Goal: Task Accomplishment & Management: Manage account settings

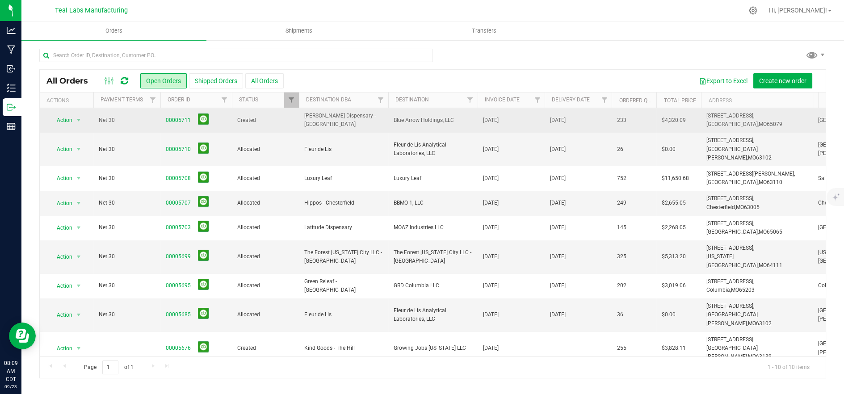
click at [177, 126] on span "00005711" at bounding box center [196, 120] width 61 height 14
click at [176, 122] on link "00005711" at bounding box center [178, 120] width 25 height 8
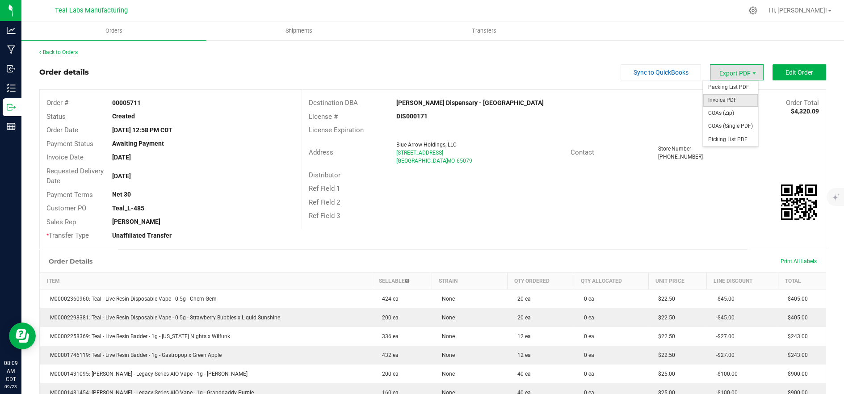
click at [732, 99] on span "Invoice PDF" at bounding box center [730, 100] width 55 height 13
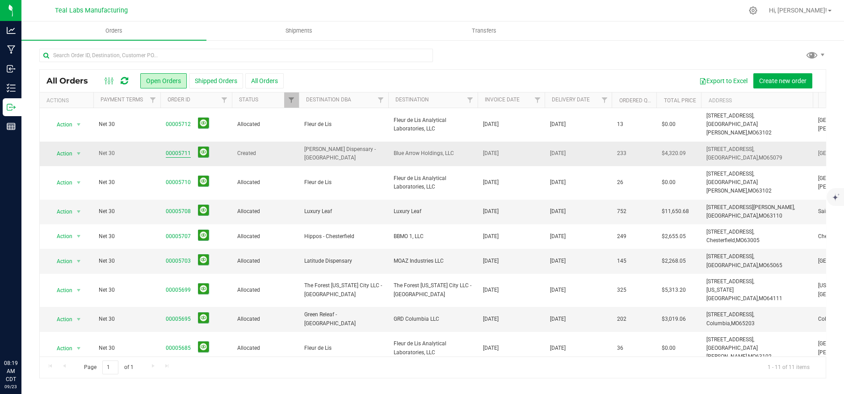
click at [171, 149] on link "00005711" at bounding box center [178, 153] width 25 height 8
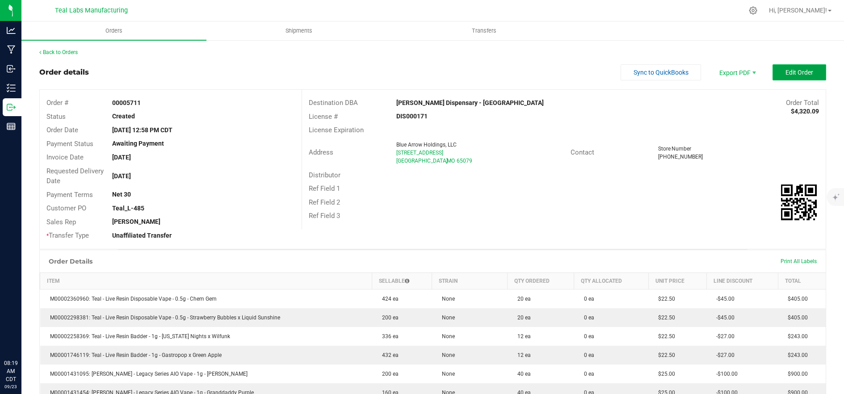
click at [775, 75] on button "Edit Order" at bounding box center [799, 72] width 54 height 16
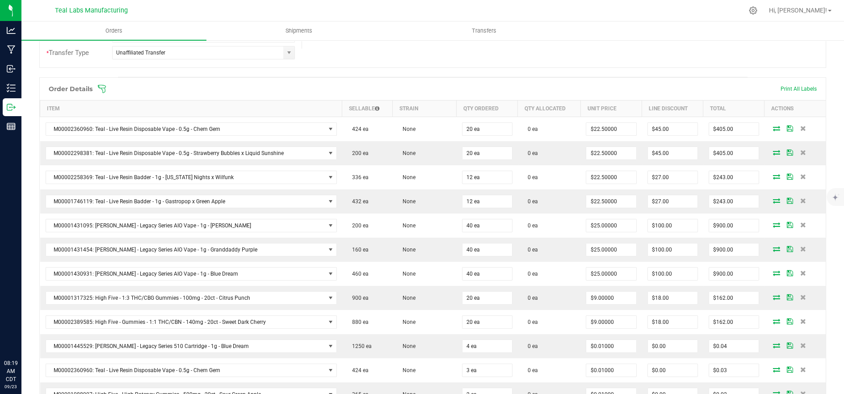
scroll to position [198, 0]
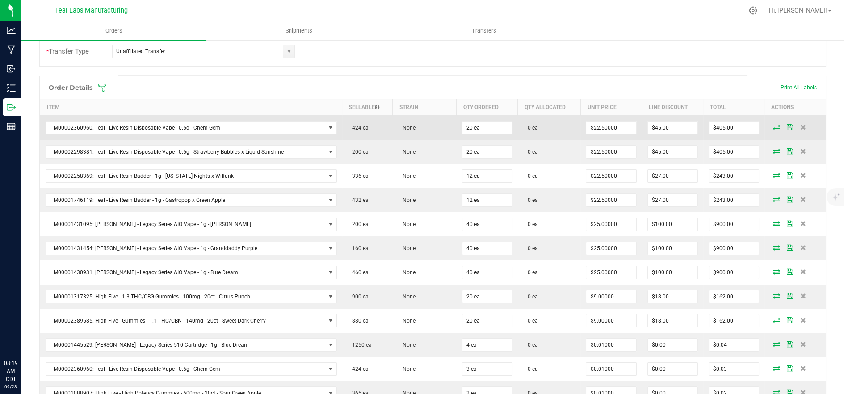
click at [773, 126] on icon at bounding box center [776, 126] width 7 height 5
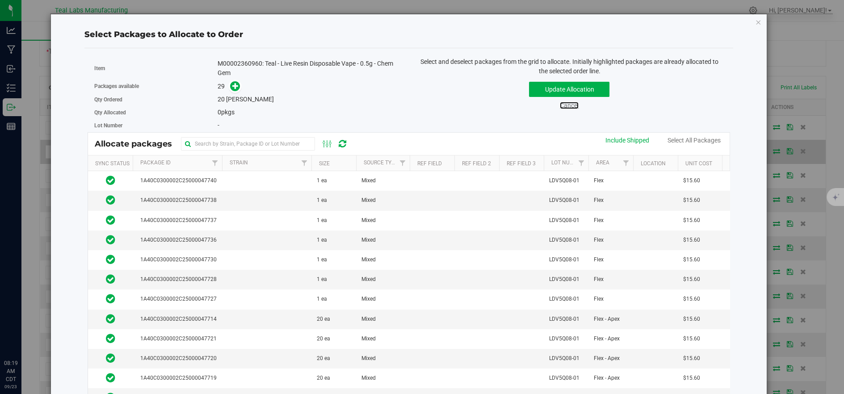
drag, startPoint x: 565, startPoint y: 107, endPoint x: 633, endPoint y: 141, distance: 75.7
click at [565, 107] on link "Cancel" at bounding box center [569, 105] width 19 height 7
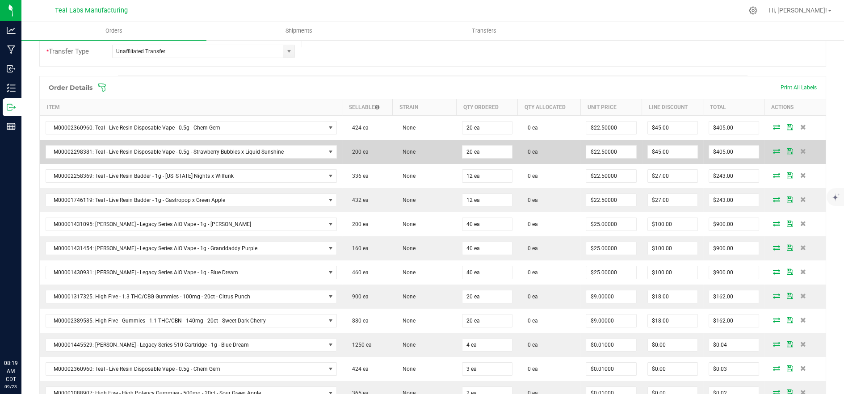
click at [773, 152] on icon at bounding box center [776, 150] width 7 height 5
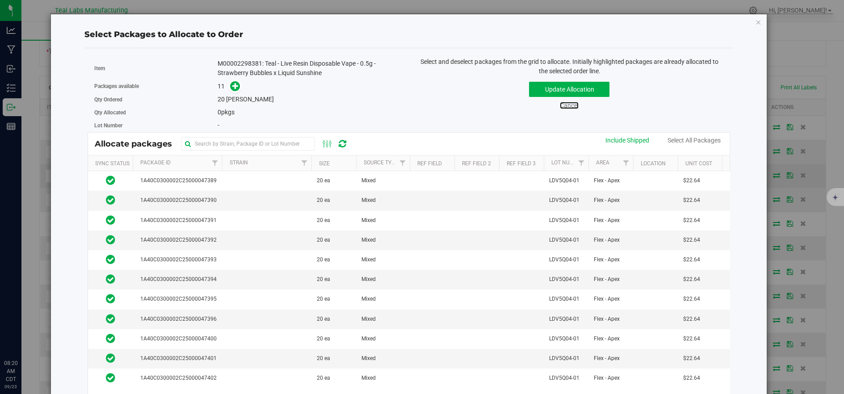
drag, startPoint x: 566, startPoint y: 107, endPoint x: 640, endPoint y: 180, distance: 104.5
click at [566, 108] on link "Cancel" at bounding box center [569, 105] width 19 height 7
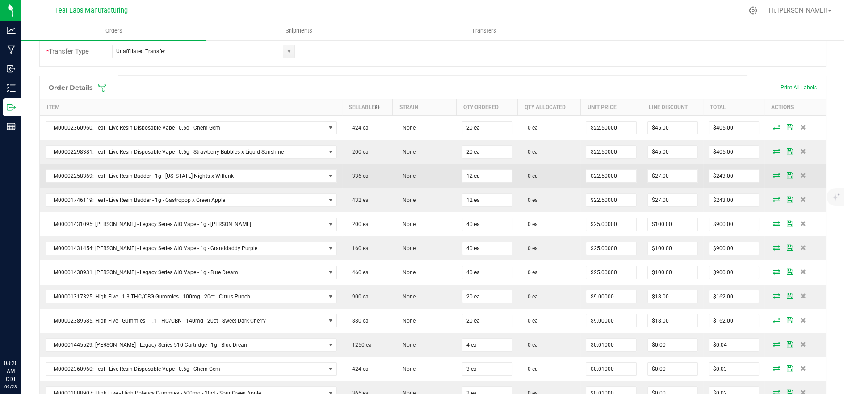
click at [773, 176] on icon at bounding box center [776, 174] width 7 height 5
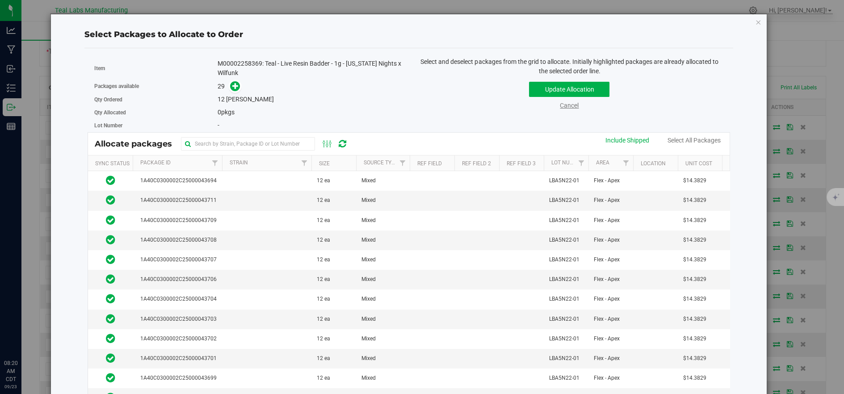
click at [561, 104] on link "Cancel" at bounding box center [569, 105] width 19 height 7
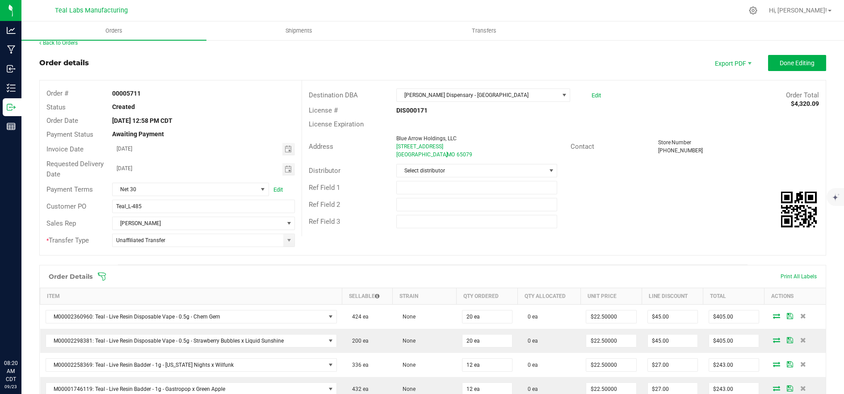
scroll to position [0, 0]
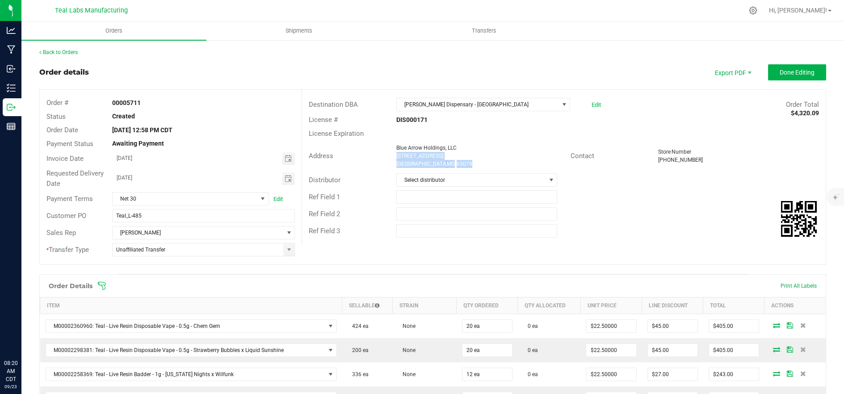
drag, startPoint x: 457, startPoint y: 162, endPoint x: 392, endPoint y: 158, distance: 65.3
click at [392, 158] on div "Blue Arrow Holdings, LLC [STREET_ADDRESS]" at bounding box center [481, 156] width 179 height 24
copy ngx-name-and-address "[STREET_ADDRESS]"
click at [598, 200] on div "Ref Field 1" at bounding box center [563, 196] width 523 height 17
click at [199, 65] on div "Order details Export PDF Done Editing" at bounding box center [432, 72] width 786 height 16
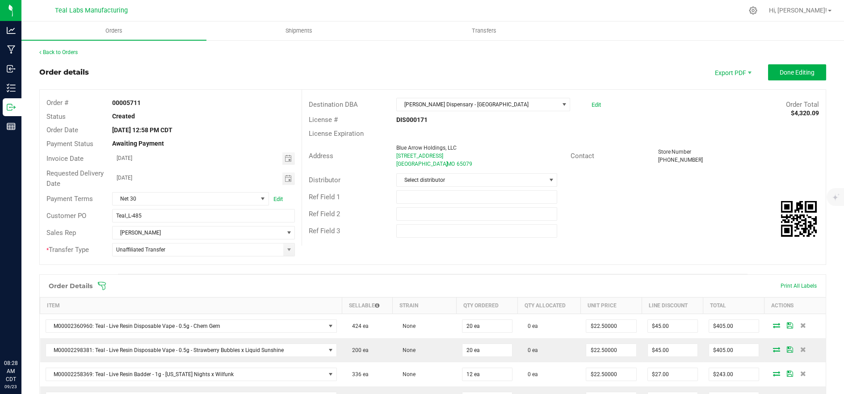
click at [222, 282] on span at bounding box center [490, 285] width 786 height 9
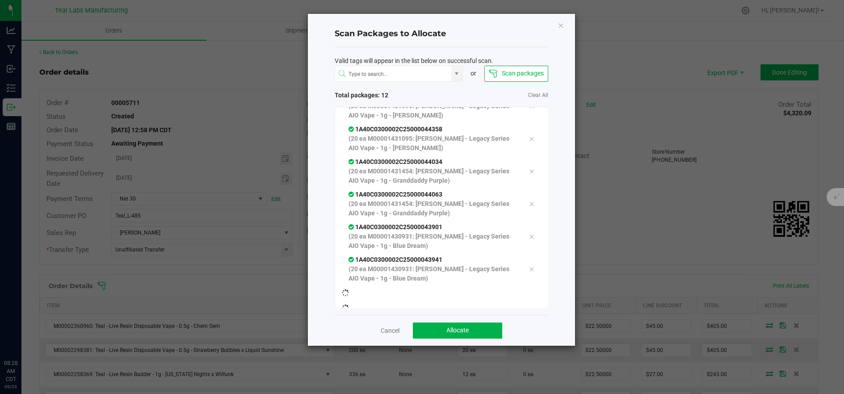
scroll to position [163, 0]
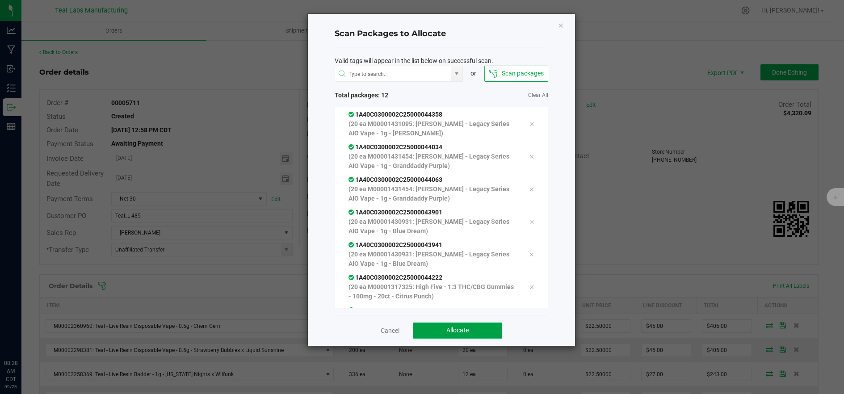
click at [453, 335] on button "Allocate" at bounding box center [457, 330] width 89 height 16
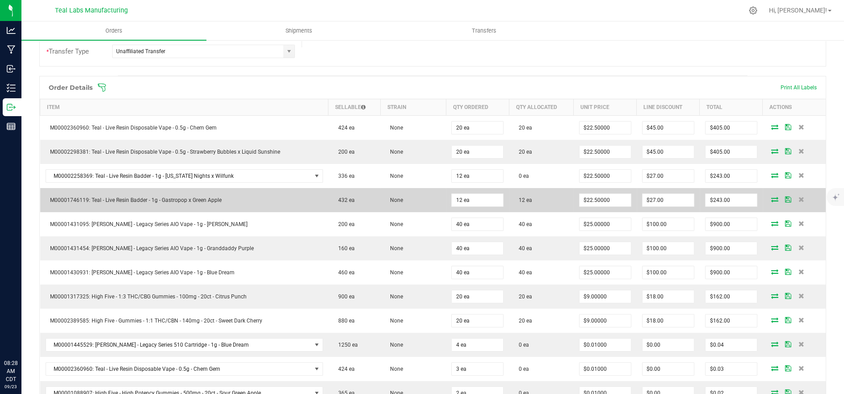
scroll to position [347, 0]
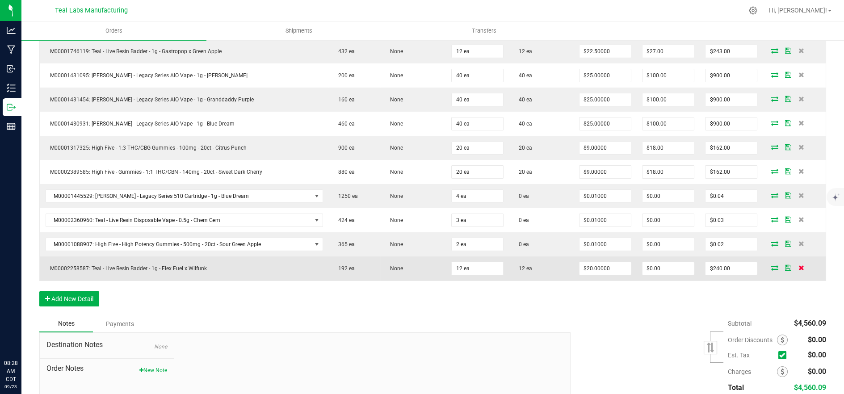
click at [798, 268] on icon at bounding box center [801, 267] width 6 height 5
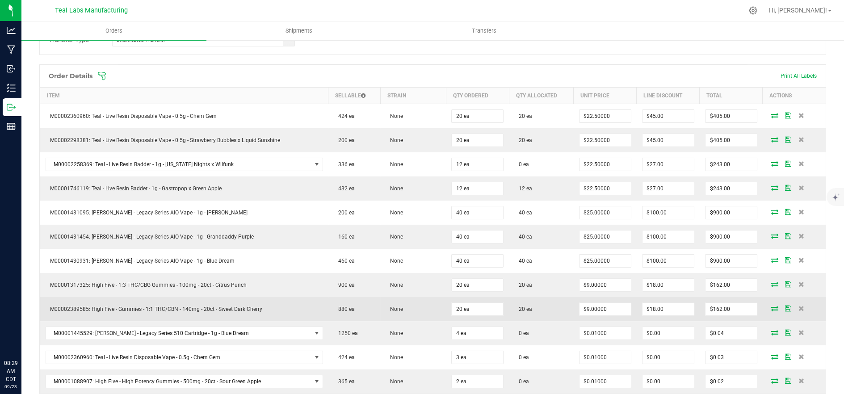
scroll to position [198, 0]
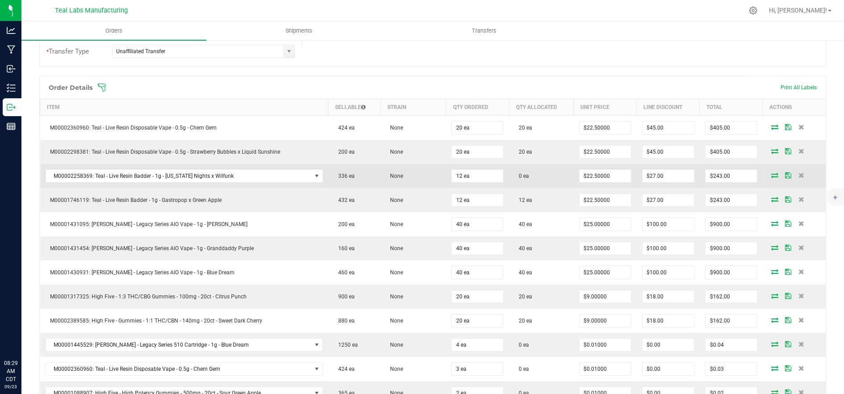
click at [771, 174] on icon at bounding box center [774, 174] width 7 height 5
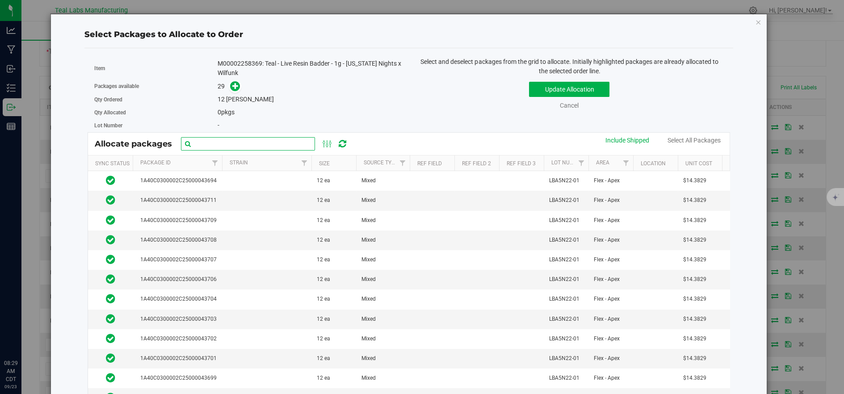
click at [238, 143] on input "text" at bounding box center [248, 143] width 134 height 13
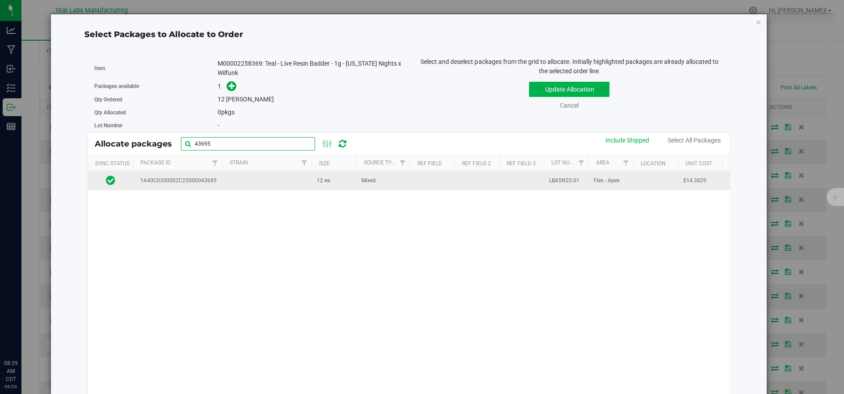
type input "43695"
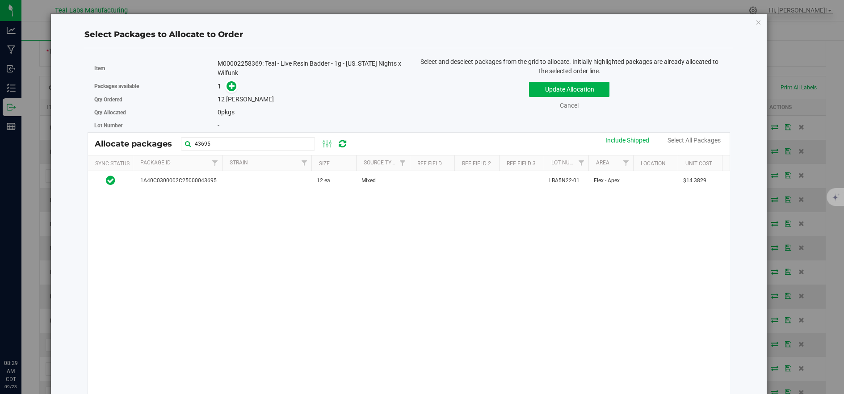
drag, startPoint x: 245, startPoint y: 184, endPoint x: 347, endPoint y: 147, distance: 108.6
click at [246, 184] on td at bounding box center [266, 180] width 89 height 19
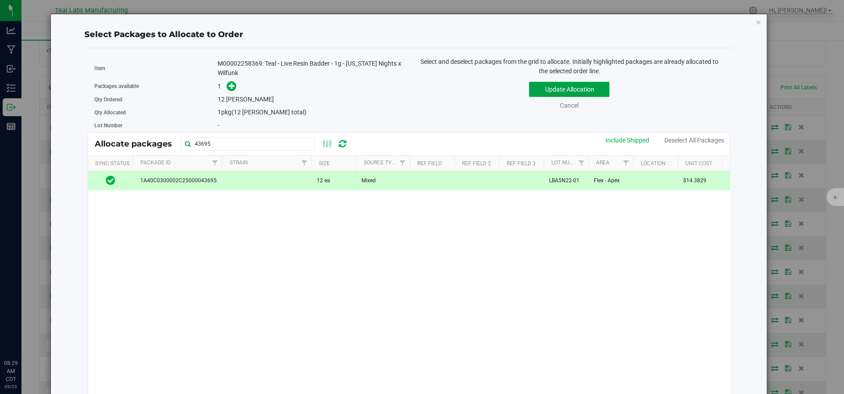
click at [569, 94] on button "Update Allocation" at bounding box center [569, 89] width 80 height 15
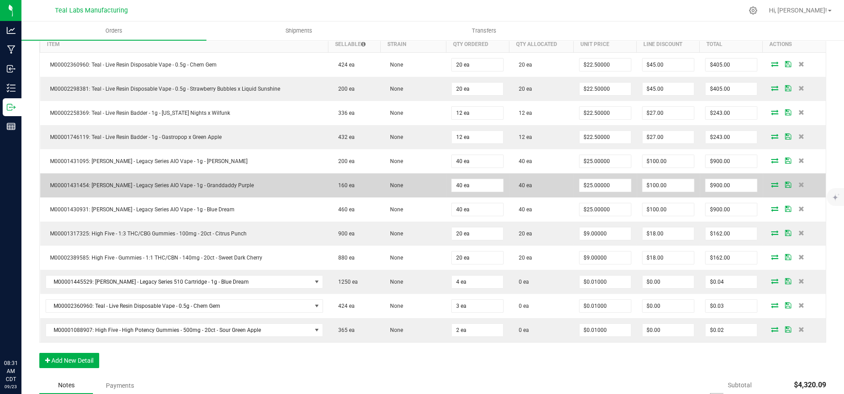
scroll to position [347, 0]
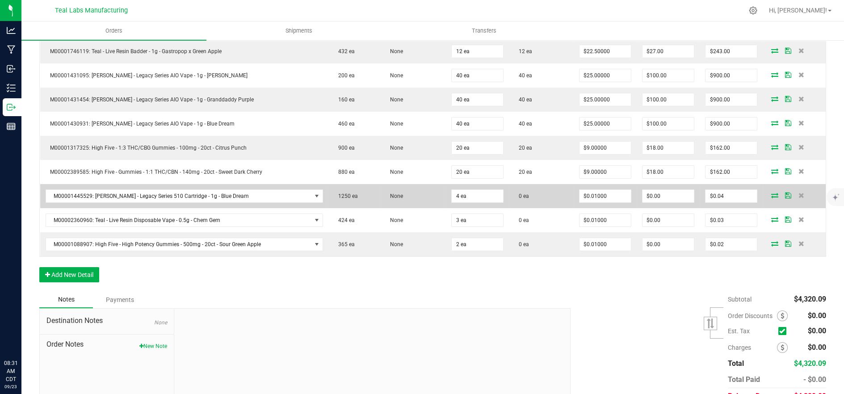
click at [771, 193] on icon at bounding box center [774, 194] width 7 height 5
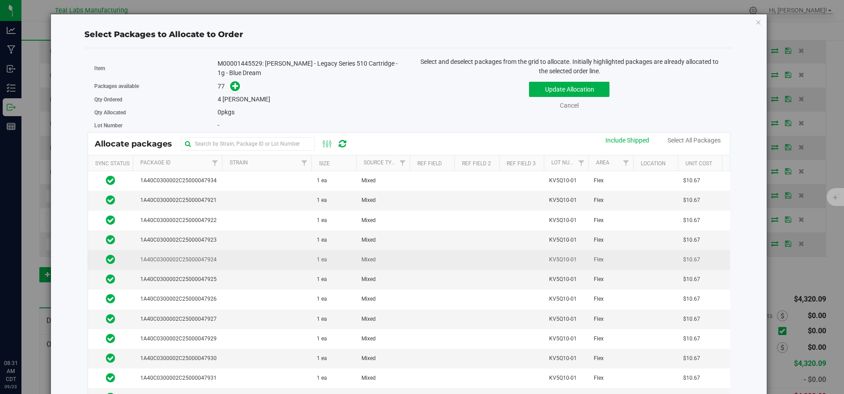
drag, startPoint x: 232, startPoint y: 196, endPoint x: 235, endPoint y: 209, distance: 13.9
click at [232, 197] on td at bounding box center [266, 201] width 89 height 20
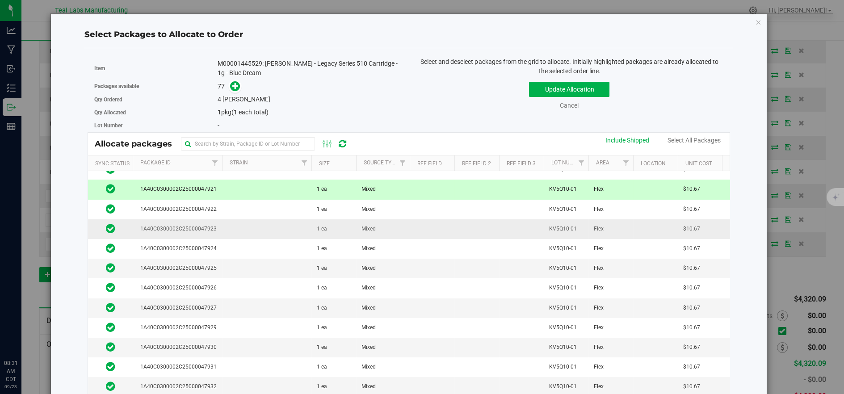
scroll to position [0, 0]
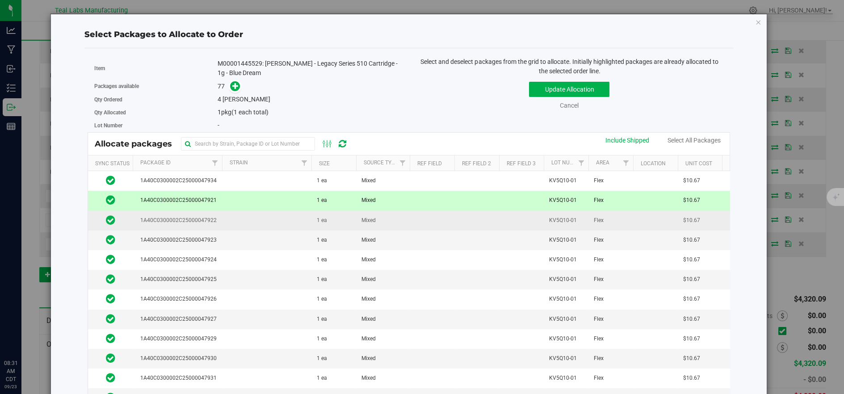
click at [253, 221] on td at bounding box center [266, 221] width 89 height 20
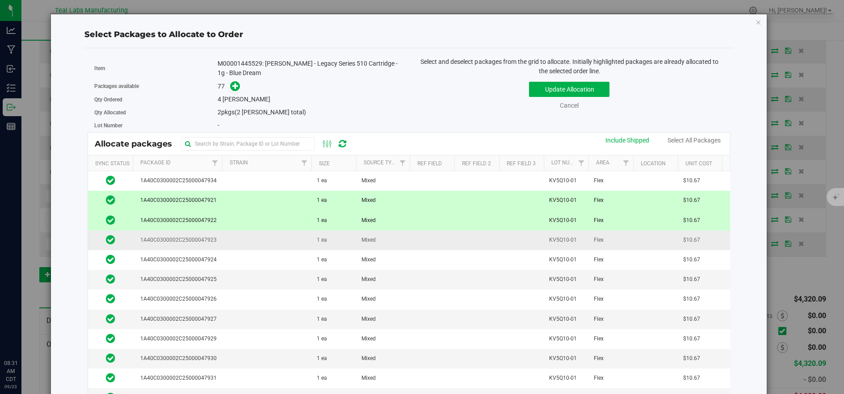
click at [254, 235] on td at bounding box center [266, 240] width 89 height 20
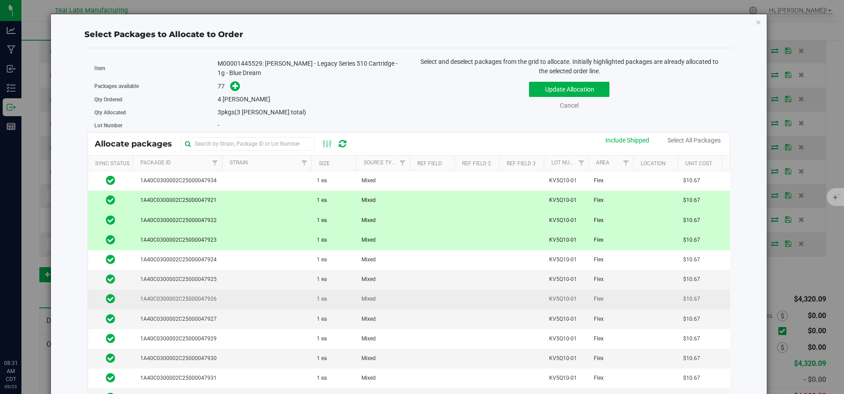
click at [257, 296] on td at bounding box center [266, 299] width 89 height 20
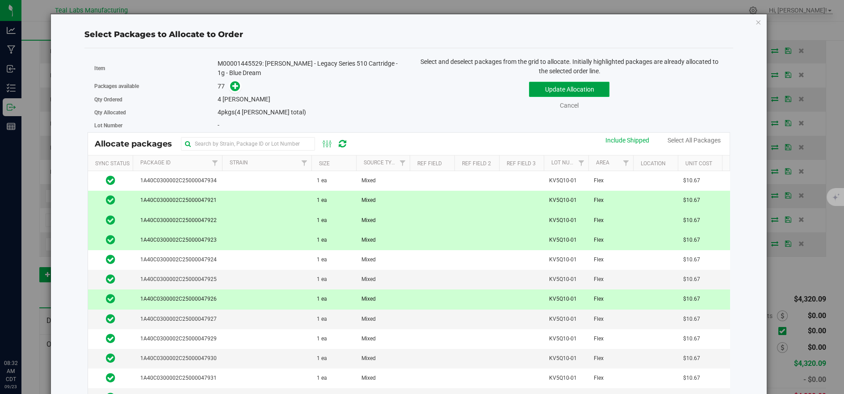
click at [553, 84] on button "Update Allocation" at bounding box center [569, 89] width 80 height 15
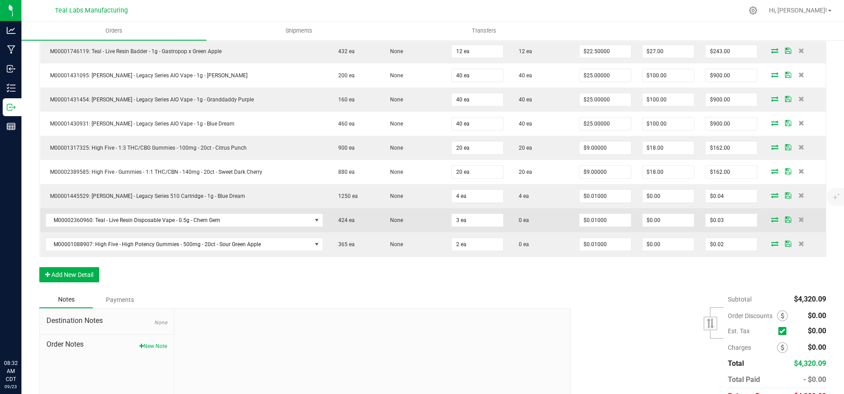
click at [771, 218] on icon at bounding box center [774, 219] width 7 height 5
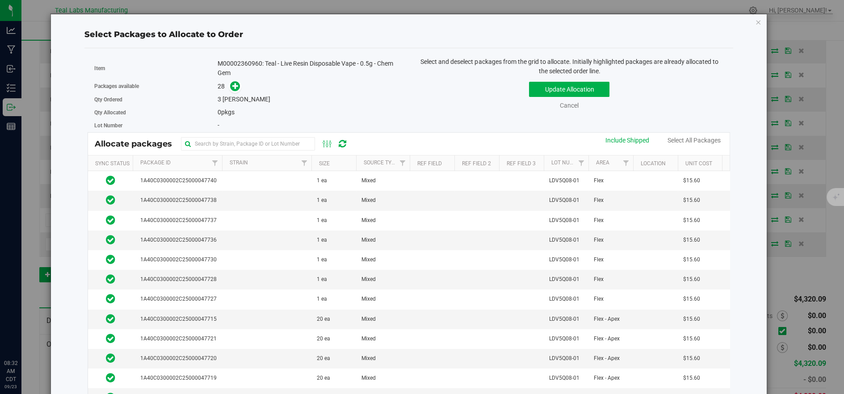
click at [328, 167] on th "Size" at bounding box center [333, 163] width 45 height 16
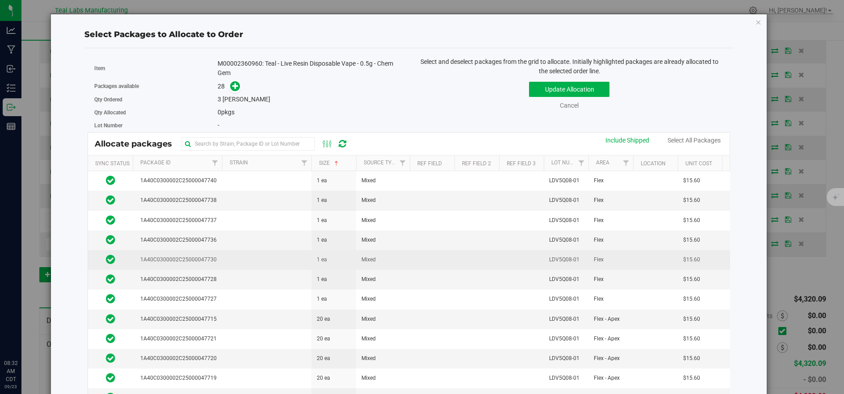
click at [248, 252] on td at bounding box center [266, 260] width 89 height 20
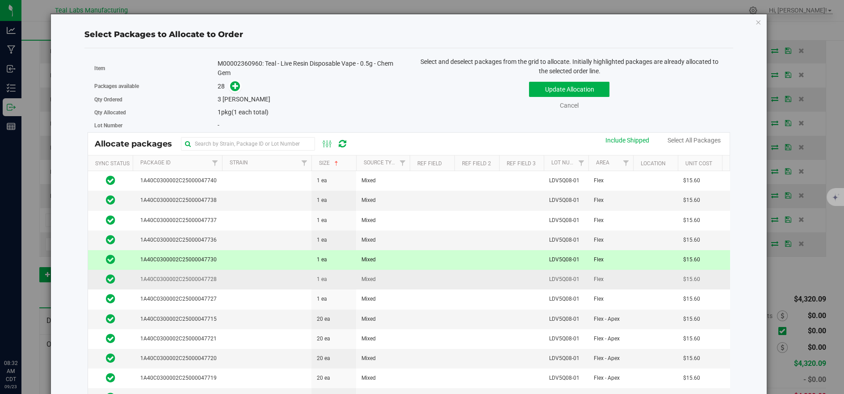
click at [247, 276] on td at bounding box center [266, 280] width 89 height 20
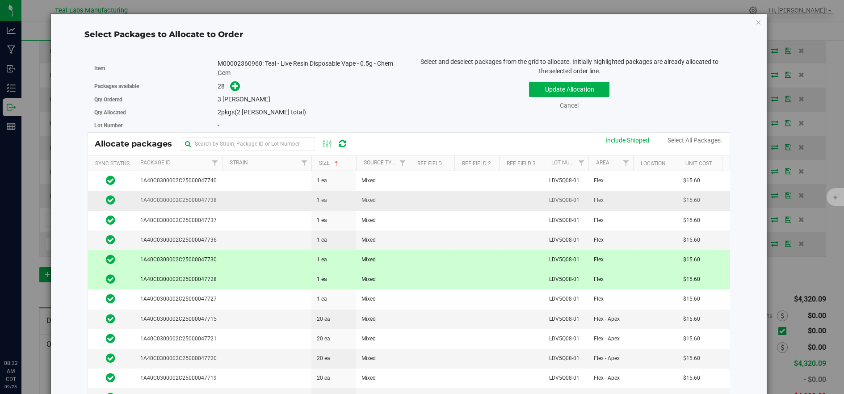
click at [242, 198] on td at bounding box center [266, 201] width 89 height 20
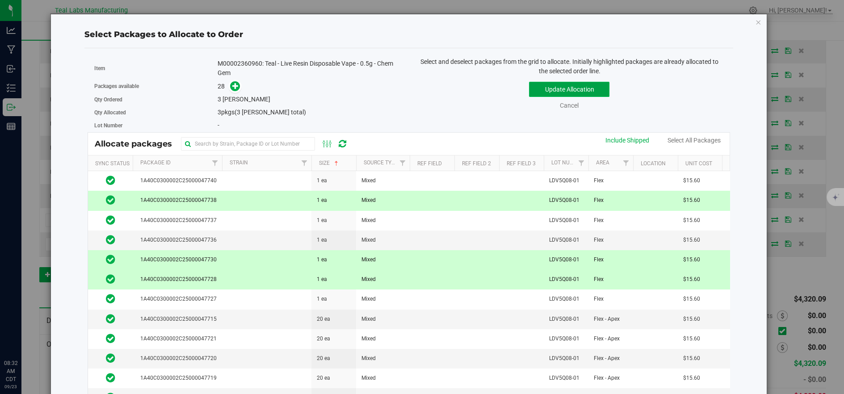
click at [595, 87] on button "Update Allocation" at bounding box center [569, 89] width 80 height 15
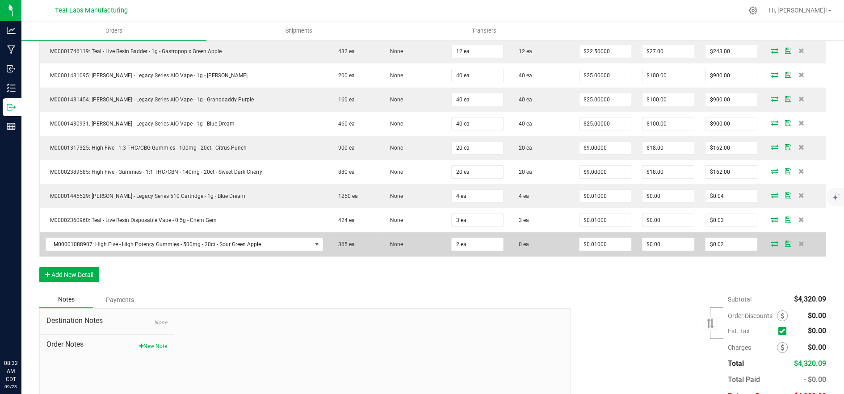
click at [771, 244] on icon at bounding box center [774, 243] width 7 height 5
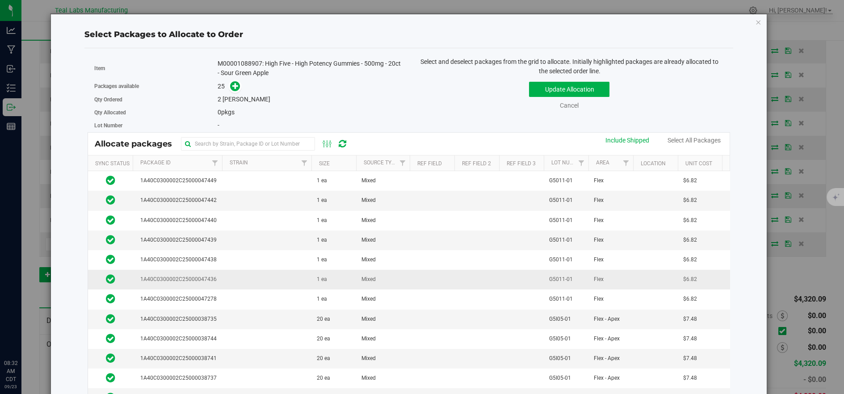
click at [251, 271] on td at bounding box center [266, 280] width 89 height 20
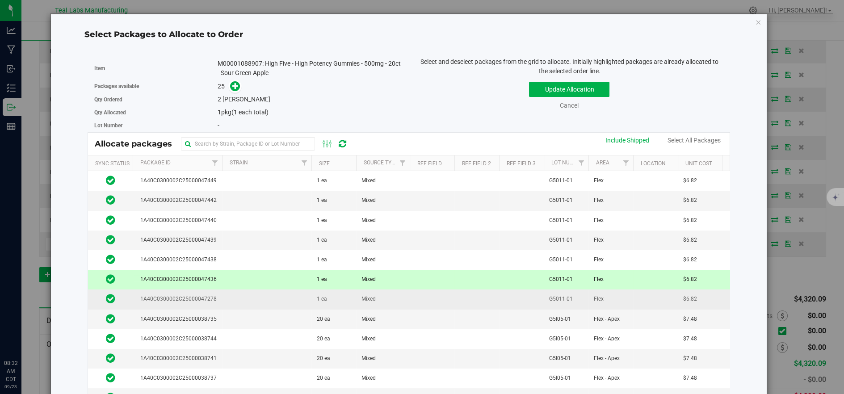
click at [257, 295] on td at bounding box center [266, 299] width 89 height 20
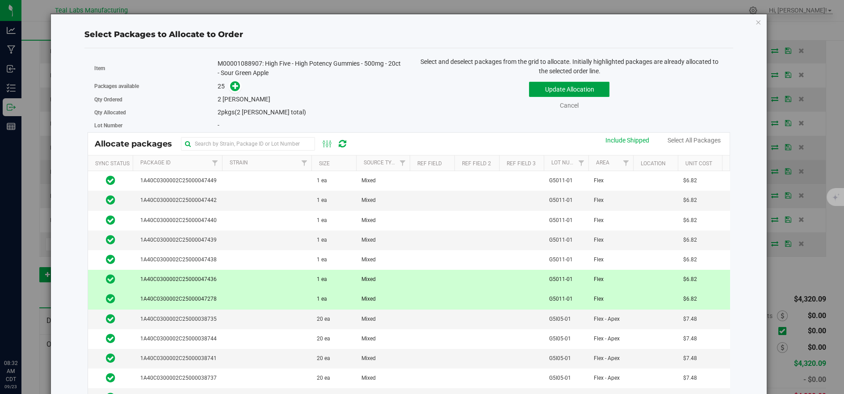
drag, startPoint x: 527, startPoint y: 90, endPoint x: 515, endPoint y: 165, distance: 76.4
click at [529, 90] on button "Update Allocation" at bounding box center [569, 89] width 80 height 15
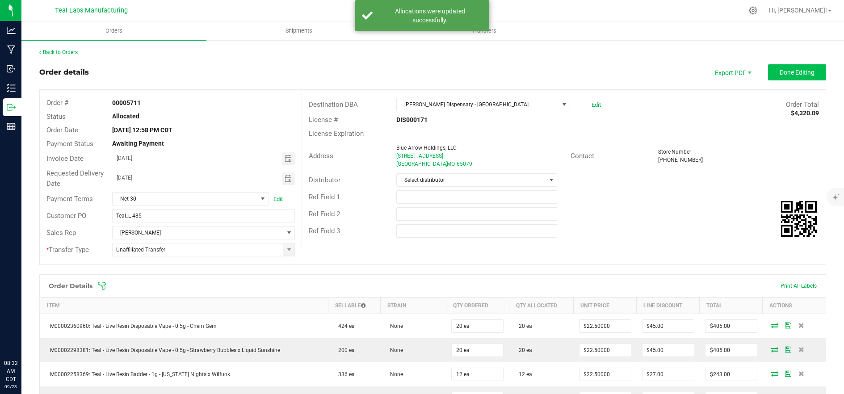
drag, startPoint x: 783, startPoint y: 59, endPoint x: 785, endPoint y: 69, distance: 10.5
click at [785, 69] on span "Done Editing" at bounding box center [796, 72] width 35 height 7
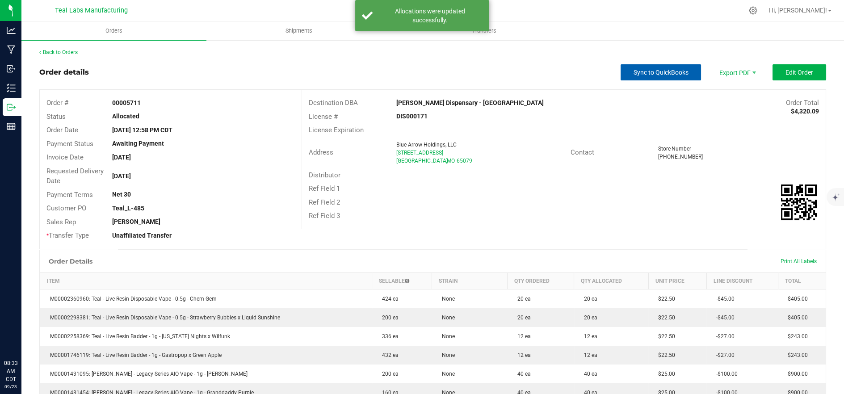
click at [633, 73] on span "Sync to QuickBooks" at bounding box center [660, 72] width 55 height 7
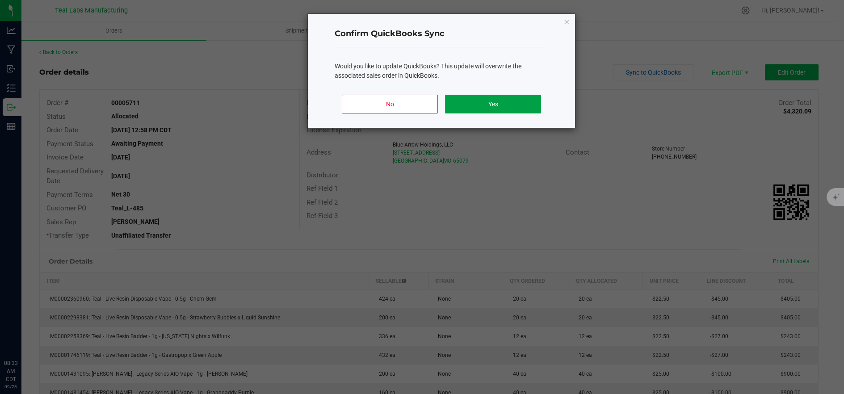
click at [522, 101] on button "Yes" at bounding box center [493, 104] width 96 height 19
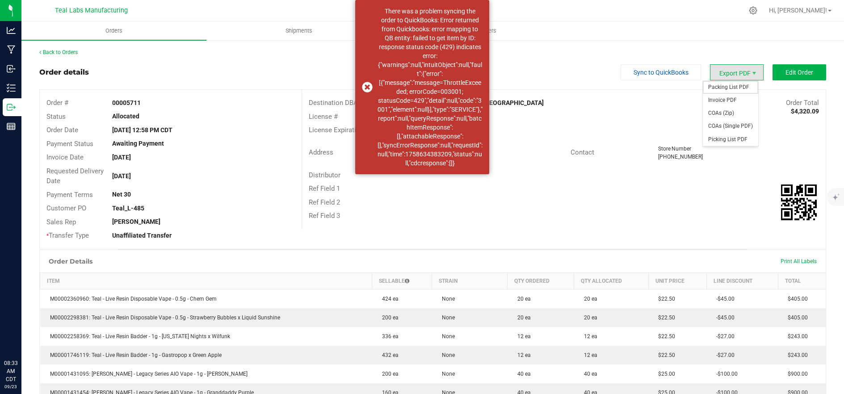
drag, startPoint x: 713, startPoint y: 88, endPoint x: 709, endPoint y: 91, distance: 4.7
click at [713, 88] on span "Packing List PDF" at bounding box center [730, 87] width 55 height 13
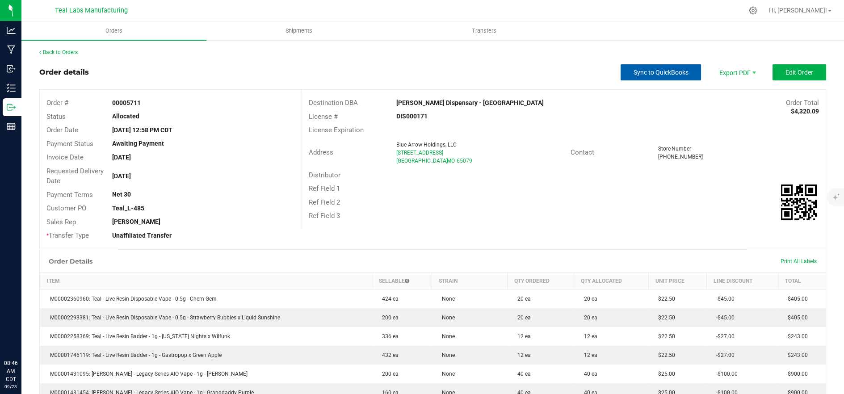
click at [643, 75] on span "Sync to QuickBooks" at bounding box center [660, 72] width 55 height 7
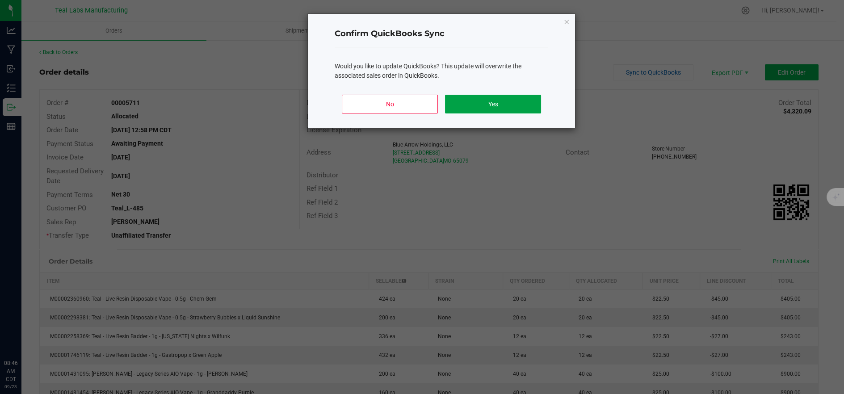
click at [517, 103] on button "Yes" at bounding box center [493, 104] width 96 height 19
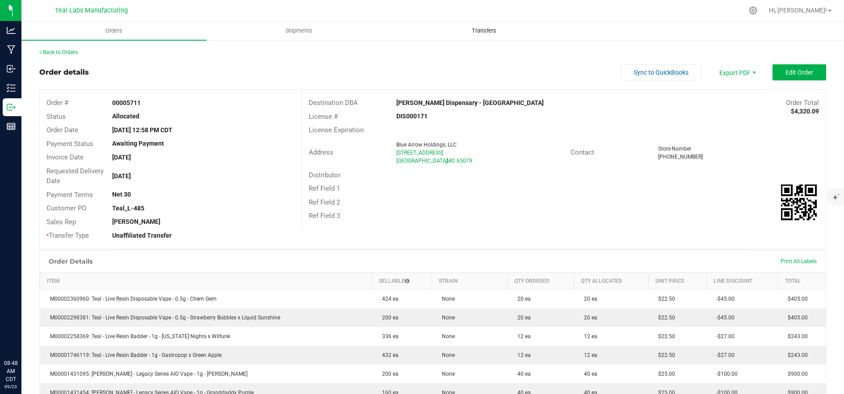
click at [422, 30] on uib-tab-heading "Transfers" at bounding box center [484, 31] width 184 height 18
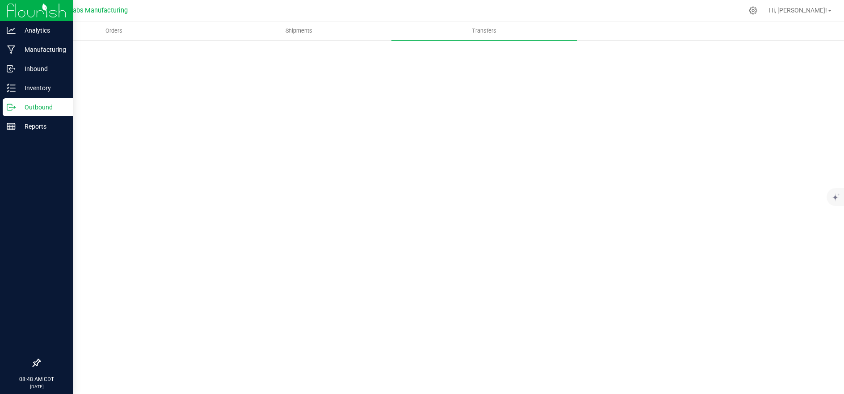
click at [16, 109] on p "Outbound" at bounding box center [43, 107] width 54 height 11
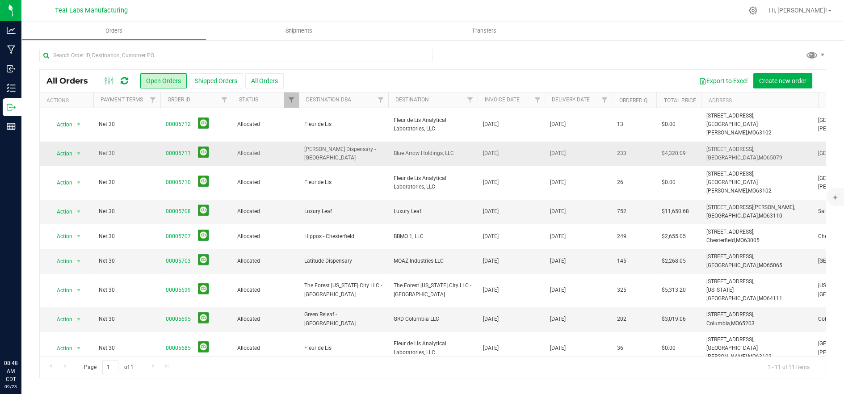
click at [267, 149] on span "Allocated" at bounding box center [265, 153] width 56 height 8
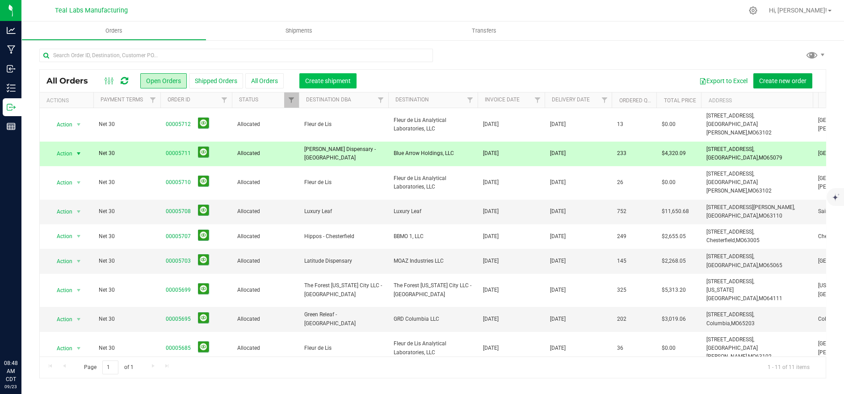
click at [326, 80] on span "Create shipment" at bounding box center [328, 80] width 46 height 7
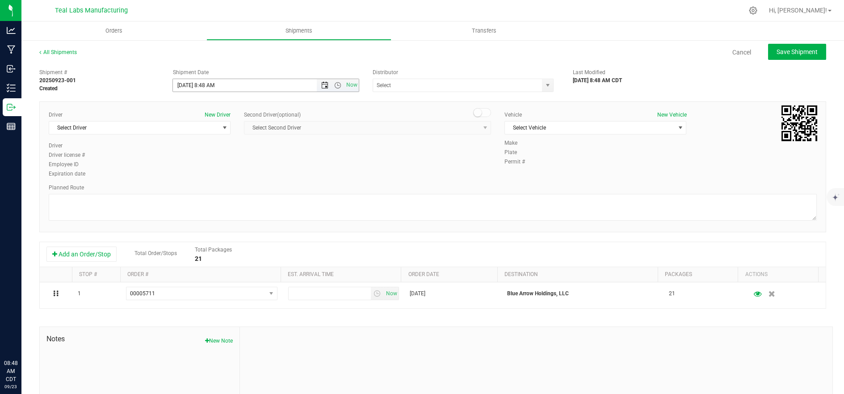
click at [322, 86] on span "Open the date view" at bounding box center [324, 85] width 7 height 7
click at [347, 90] on span "Now" at bounding box center [351, 85] width 15 height 13
click at [352, 86] on span "Now" at bounding box center [351, 85] width 15 height 13
click at [199, 133] on span "Select Driver" at bounding box center [134, 127] width 170 height 13
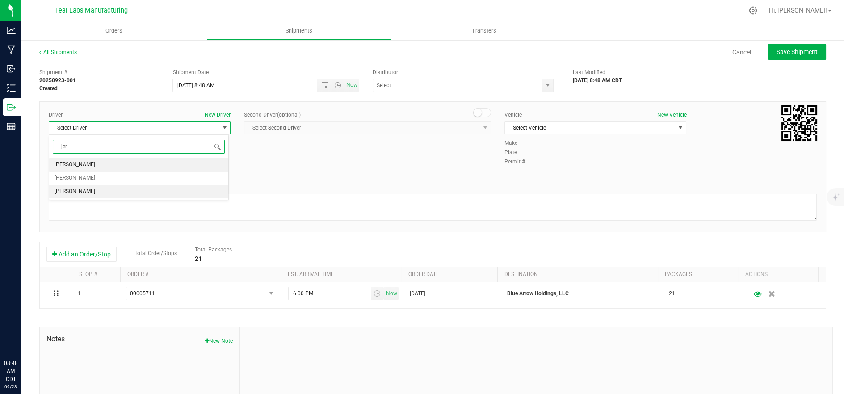
click at [126, 191] on li "[PERSON_NAME]" at bounding box center [138, 191] width 179 height 13
type input "jer"
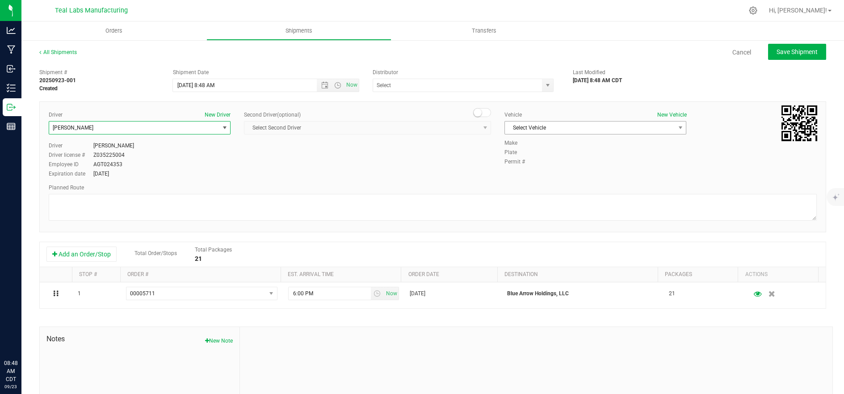
click at [595, 126] on span "Select Vehicle" at bounding box center [590, 127] width 170 height 13
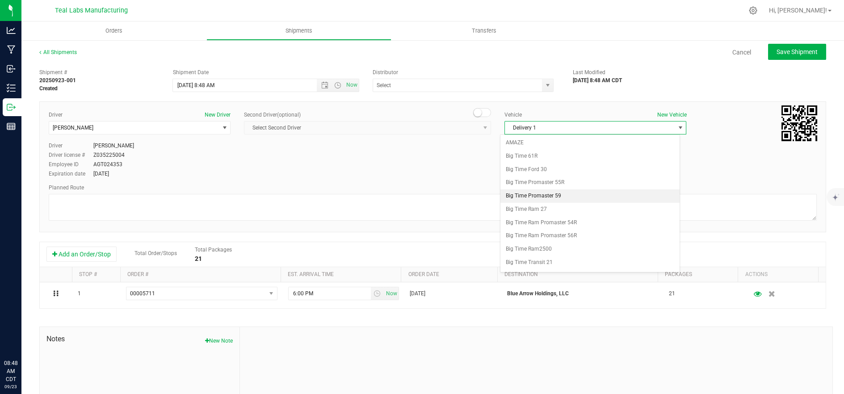
scroll to position [237, 0]
click at [560, 264] on li "Delivery 2" at bounding box center [589, 264] width 179 height 13
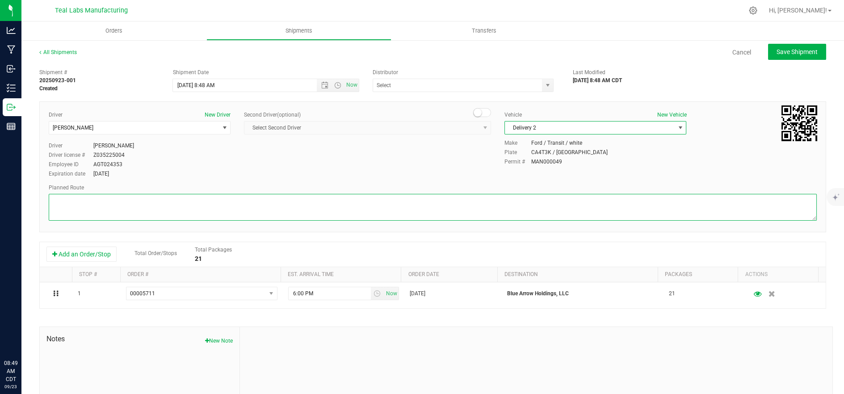
click at [359, 204] on textarea at bounding box center [433, 207] width 768 height 27
paste textarea "Head northwest on [GEOGRAPHIC_DATA]. Go for 0.4 mi. Then 0.4 miles Take left ra…"
type textarea "Head northwest on [GEOGRAPHIC_DATA]. Go for 0.4 mi. Then 0.4 miles Take left ra…"
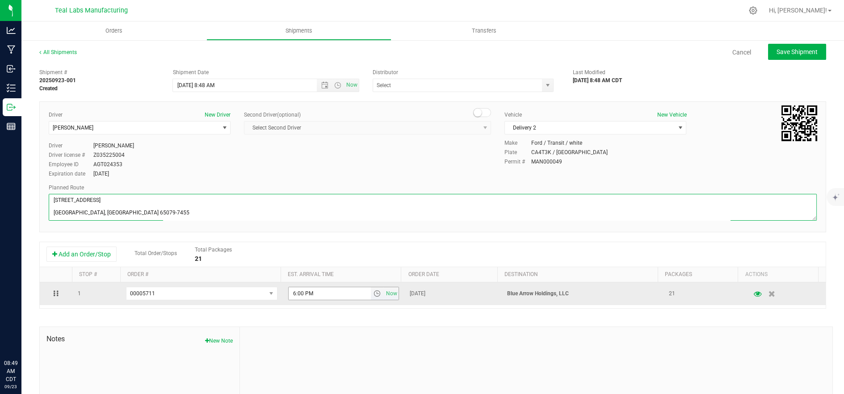
drag, startPoint x: 368, startPoint y: 293, endPoint x: 364, endPoint y: 298, distance: 6.2
click at [373, 293] on span "select" at bounding box center [376, 293] width 7 height 7
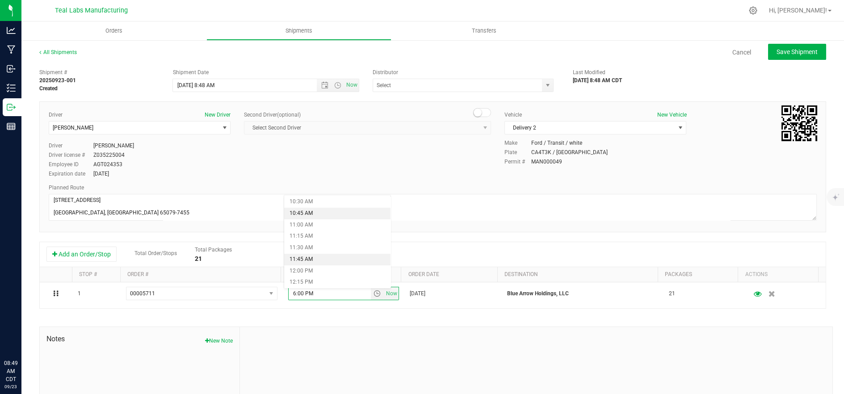
scroll to position [496, 0]
click at [338, 238] on li "11:30 AM" at bounding box center [337, 235] width 107 height 12
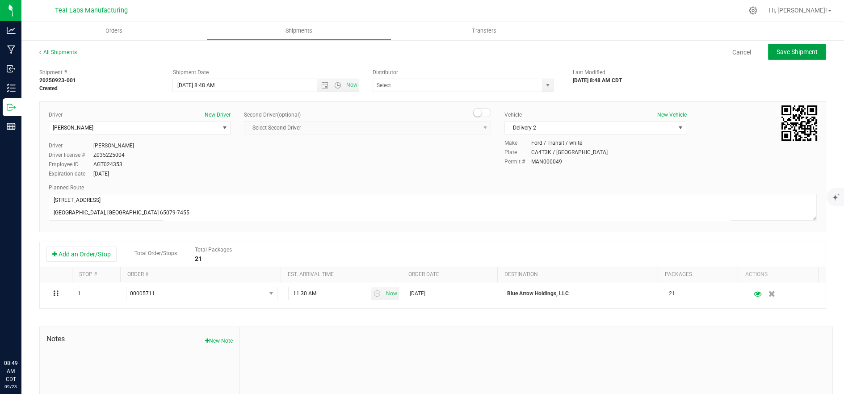
click at [785, 47] on button "Save Shipment" at bounding box center [797, 52] width 58 height 16
type input "[DATE] 1:48 PM"
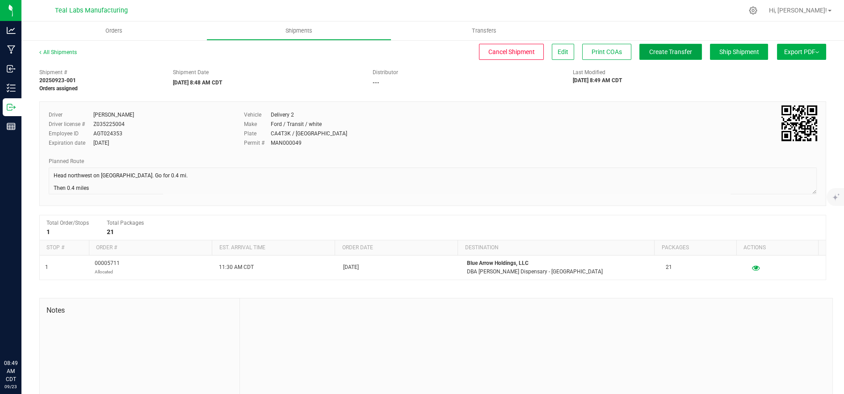
click at [676, 50] on span "Create Transfer" at bounding box center [670, 51] width 43 height 7
